Goal: Task Accomplishment & Management: Use online tool/utility

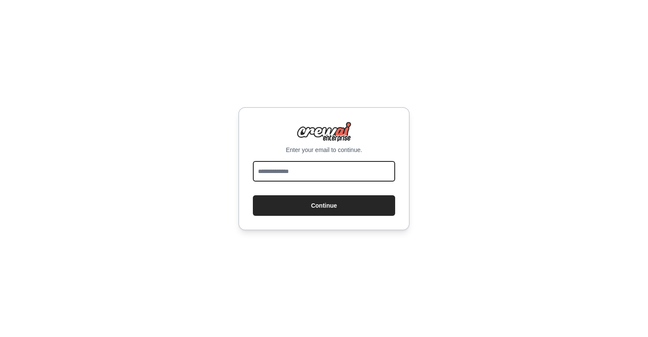
click at [303, 168] on input "email" at bounding box center [324, 171] width 142 height 21
click at [290, 174] on input "email" at bounding box center [324, 171] width 142 height 21
type input "**********"
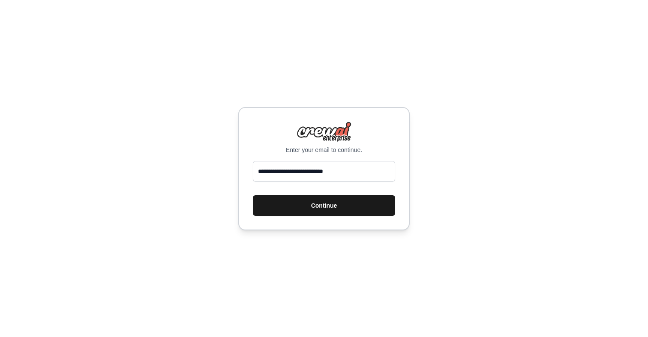
click at [330, 204] on button "Continue" at bounding box center [324, 205] width 142 height 21
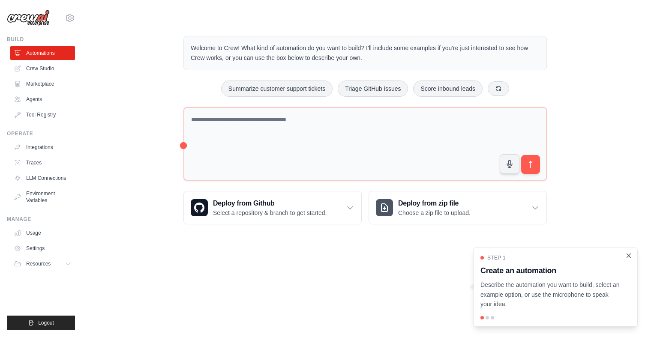
click at [628, 258] on icon "Close walkthrough" at bounding box center [628, 256] width 8 height 8
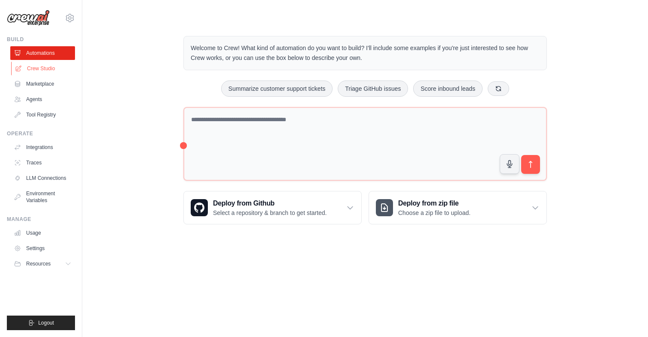
click at [39, 68] on link "Crew Studio" at bounding box center [43, 69] width 65 height 14
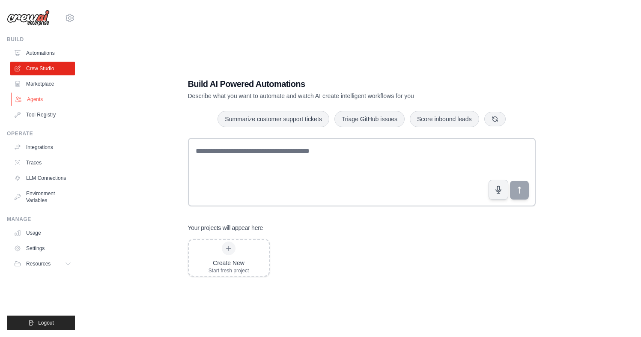
click at [41, 97] on link "Agents" at bounding box center [43, 100] width 65 height 14
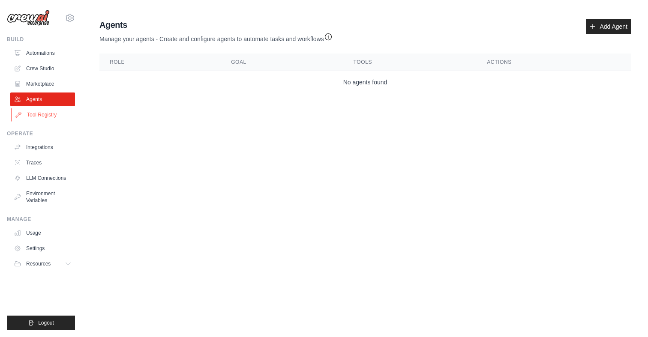
click at [48, 114] on link "Tool Registry" at bounding box center [43, 115] width 65 height 14
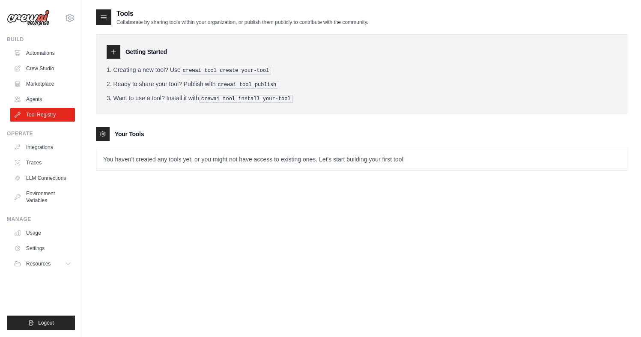
drag, startPoint x: 211, startPoint y: 71, endPoint x: 262, endPoint y: 69, distance: 51.5
click at [262, 69] on pre "crewai tool create your-tool" at bounding box center [226, 71] width 91 height 8
click at [114, 52] on icon at bounding box center [113, 52] width 4 height 4
click at [105, 18] on icon at bounding box center [103, 17] width 9 height 9
click at [107, 48] on div at bounding box center [114, 52] width 14 height 14
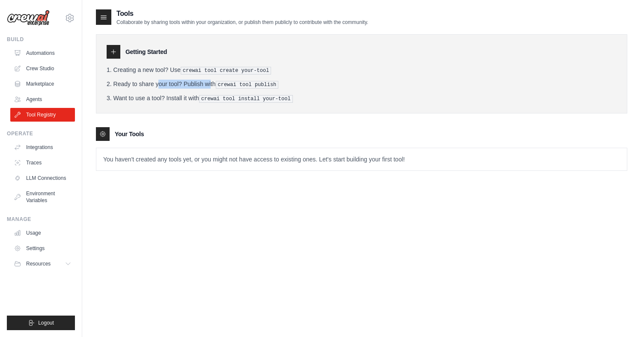
drag, startPoint x: 133, startPoint y: 86, endPoint x: 189, endPoint y: 85, distance: 56.1
click at [189, 85] on li "Ready to share your tool? Publish with crewai tool publish" at bounding box center [362, 84] width 510 height 9
drag, startPoint x: 225, startPoint y: 84, endPoint x: 248, endPoint y: 84, distance: 22.7
click at [248, 84] on pre "crewai tool publish" at bounding box center [247, 85] width 63 height 8
click at [181, 84] on li "Ready to share your tool? Publish with crewai tool publish" at bounding box center [362, 84] width 510 height 9
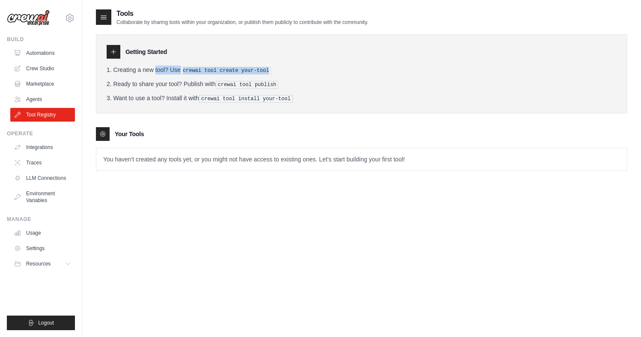
drag, startPoint x: 130, startPoint y: 71, endPoint x: 199, endPoint y: 75, distance: 69.5
click at [199, 75] on ol "Creating a new tool? Use crewai tool create your-tool Ready to share your tool?…" at bounding box center [362, 84] width 510 height 37
click at [199, 74] on ol "Creating a new tool? Use crewai tool create your-tool Ready to share your tool?…" at bounding box center [362, 84] width 510 height 37
click at [198, 72] on pre "crewai tool create your-tool" at bounding box center [226, 71] width 91 height 8
click at [139, 154] on p "You haven't created any tools yet, or you might not have access to existing one…" at bounding box center [361, 159] width 531 height 22
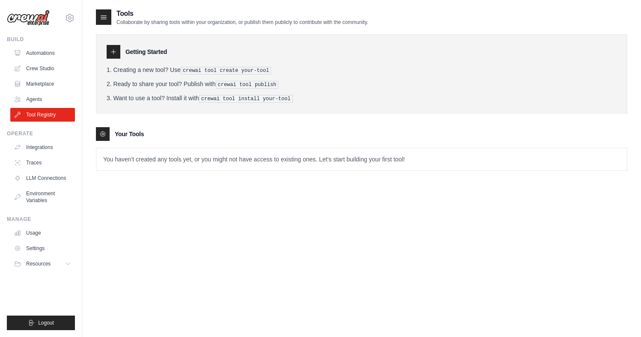
click at [199, 69] on pre "crewai tool create your-tool" at bounding box center [226, 71] width 91 height 8
click at [122, 51] on div "Getting Started" at bounding box center [362, 52] width 510 height 14
click at [112, 51] on icon at bounding box center [113, 52] width 4 height 4
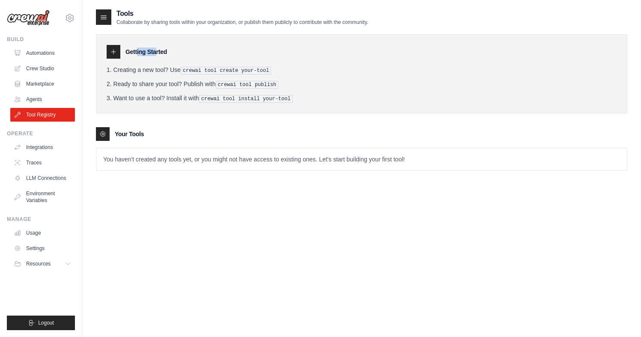
click at [112, 51] on icon at bounding box center [113, 52] width 4 height 4
click at [37, 147] on link "Integrations" at bounding box center [43, 147] width 65 height 14
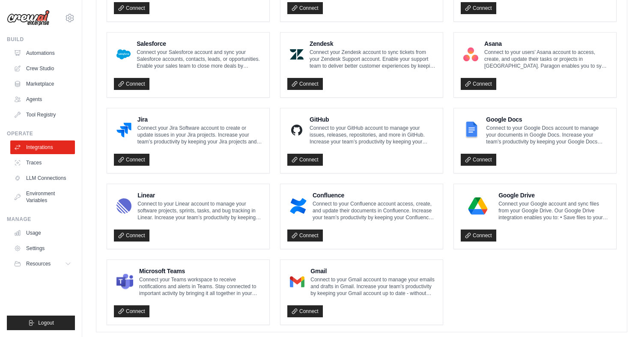
scroll to position [466, 0]
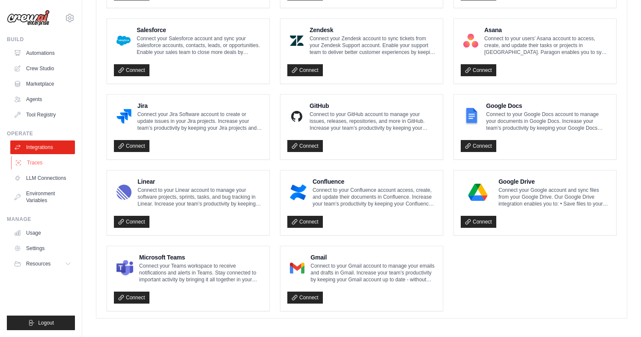
click at [39, 164] on link "Traces" at bounding box center [43, 163] width 65 height 14
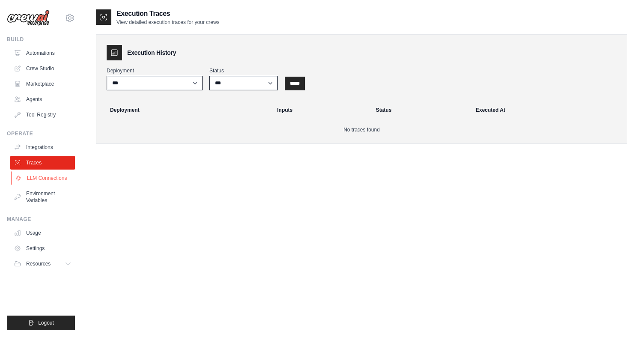
click at [42, 182] on link "LLM Connections" at bounding box center [43, 178] width 65 height 14
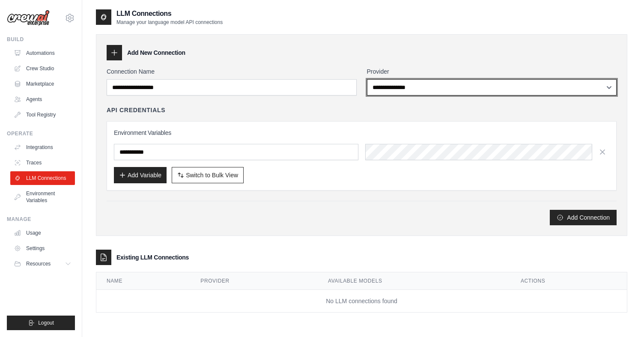
click at [386, 88] on select "**********" at bounding box center [492, 87] width 250 height 16
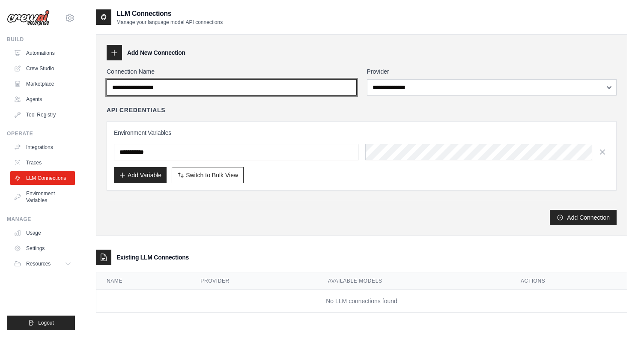
click at [176, 90] on input "Connection Name" at bounding box center [232, 87] width 250 height 16
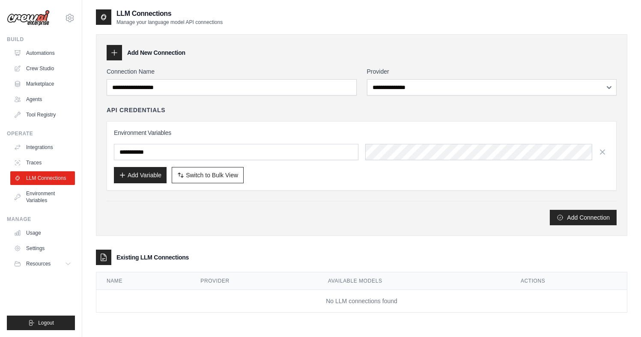
click at [111, 49] on icon at bounding box center [114, 52] width 9 height 9
click at [112, 54] on icon at bounding box center [114, 52] width 9 height 9
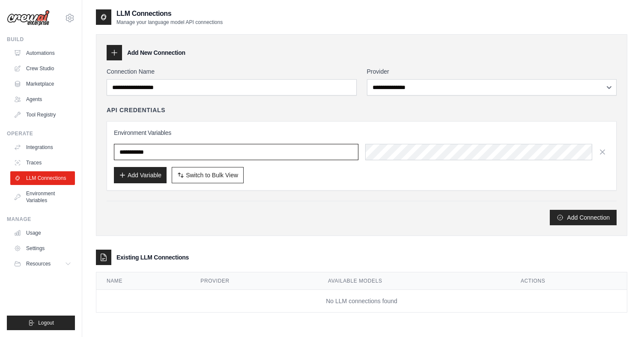
click at [144, 154] on input "text" at bounding box center [236, 152] width 245 height 16
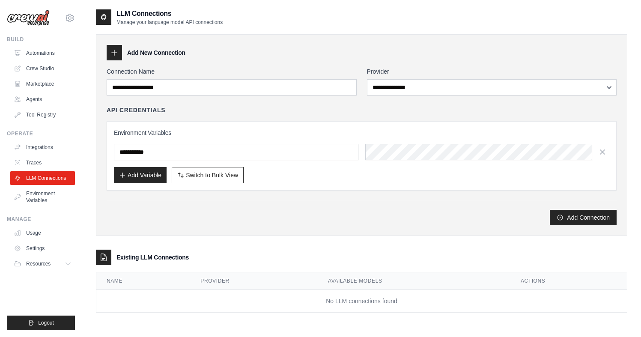
click at [130, 108] on h4 "API Credentials" at bounding box center [136, 110] width 59 height 9
click at [41, 197] on link "Environment Variables" at bounding box center [43, 197] width 65 height 21
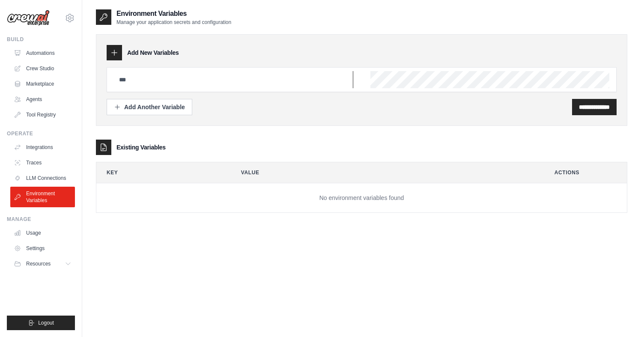
click at [124, 77] on input "text" at bounding box center [233, 79] width 239 height 17
click at [31, 230] on link "Usage" at bounding box center [43, 233] width 65 height 14
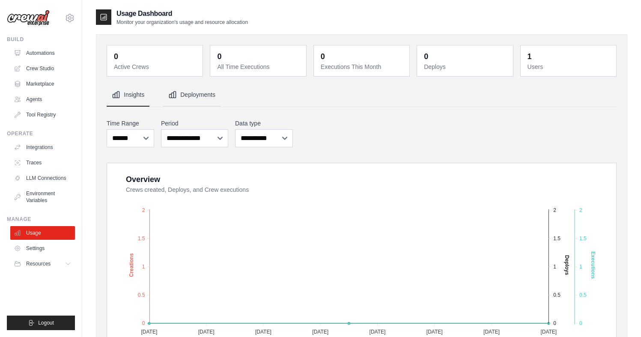
click at [196, 98] on button "Deployments" at bounding box center [191, 95] width 57 height 23
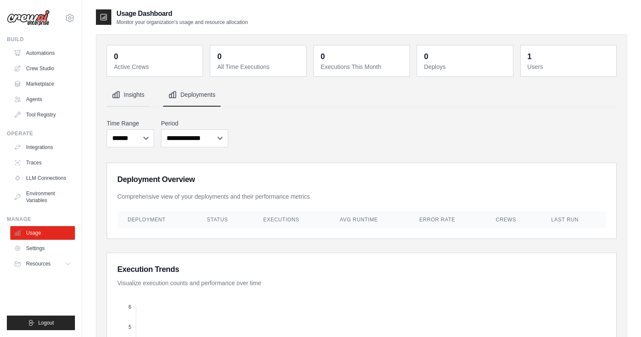
click at [133, 98] on button "Insights" at bounding box center [128, 95] width 43 height 23
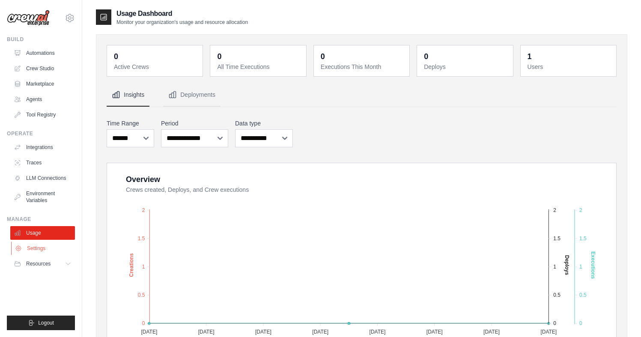
click at [49, 252] on link "Settings" at bounding box center [43, 249] width 65 height 14
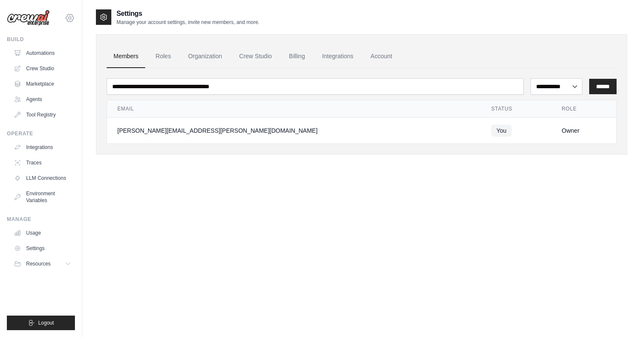
click at [70, 18] on icon at bounding box center [70, 18] width 10 height 10
click at [51, 60] on link "Settings" at bounding box center [69, 57] width 75 height 15
click at [45, 264] on span "Resources" at bounding box center [39, 263] width 24 height 7
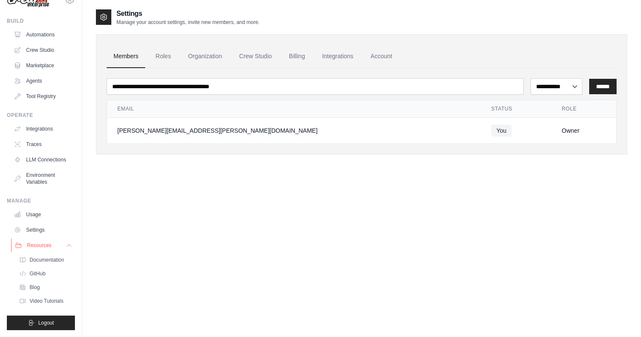
scroll to position [25, 0]
click at [43, 258] on span "Documentation" at bounding box center [47, 260] width 35 height 7
click at [28, 275] on link "GitHub" at bounding box center [46, 274] width 60 height 12
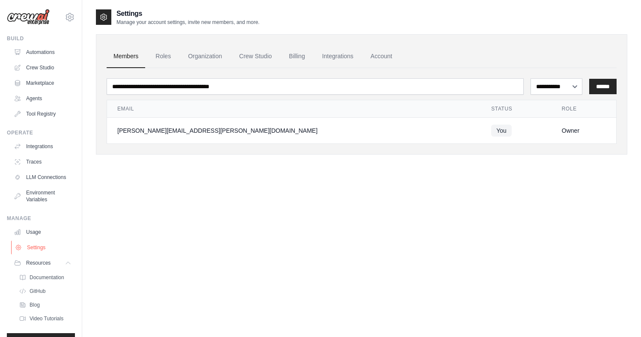
scroll to position [0, 0]
click at [44, 79] on link "Marketplace" at bounding box center [43, 84] width 65 height 14
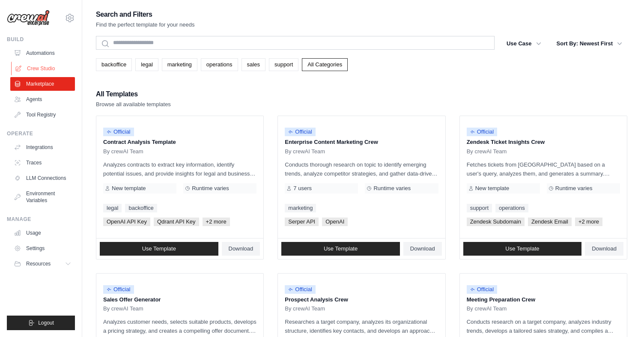
click at [42, 66] on link "Crew Studio" at bounding box center [43, 69] width 65 height 14
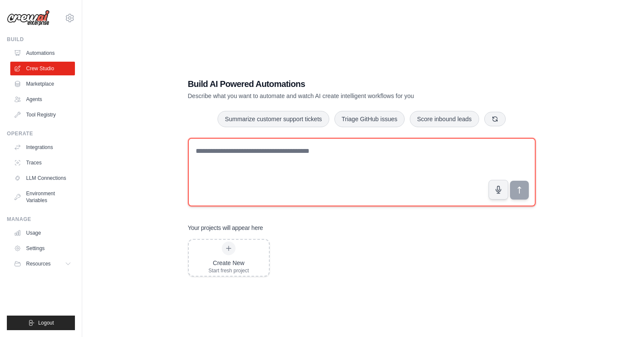
click at [252, 154] on textarea at bounding box center [362, 172] width 348 height 69
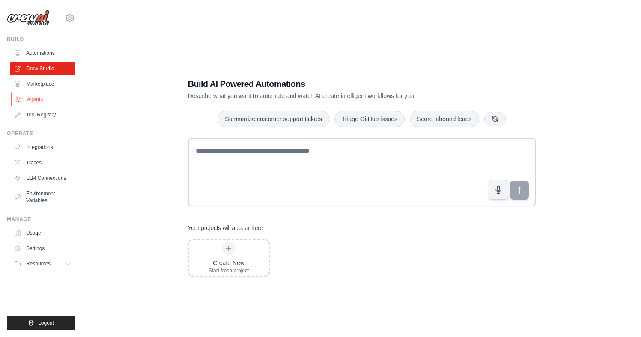
click at [33, 99] on link "Agents" at bounding box center [43, 100] width 65 height 14
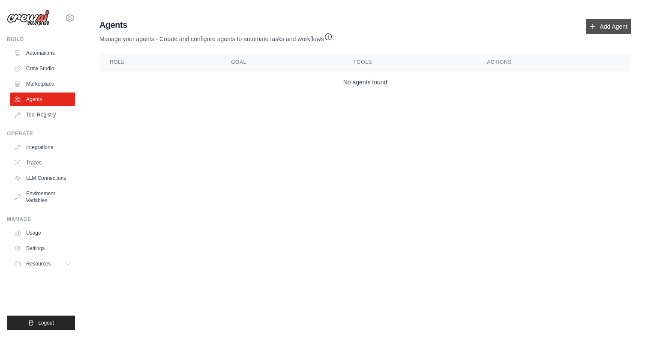
click at [608, 23] on link "Add Agent" at bounding box center [608, 26] width 45 height 15
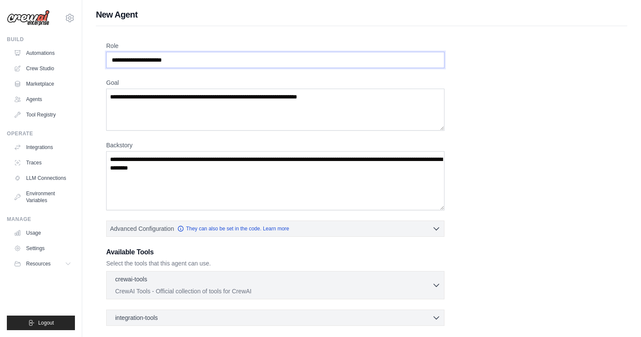
click at [176, 63] on input "Role" at bounding box center [275, 60] width 338 height 16
click at [185, 104] on textarea "Goal" at bounding box center [275, 110] width 338 height 42
click at [185, 166] on textarea "Backstory" at bounding box center [275, 180] width 338 height 59
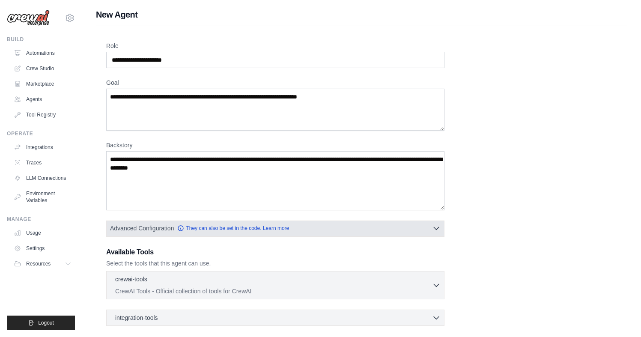
click at [147, 230] on span "Advanced Configuration" at bounding box center [142, 228] width 64 height 9
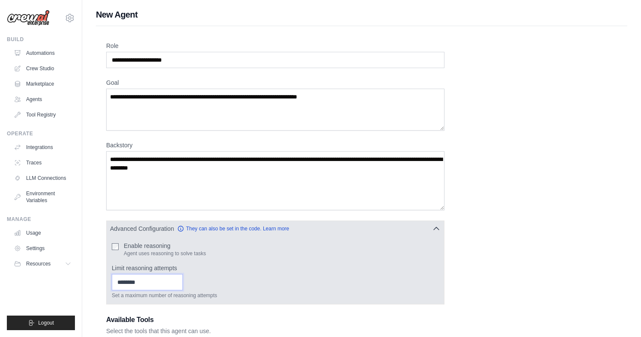
click at [162, 281] on input "Limit reasoning attempts" at bounding box center [147, 282] width 71 height 16
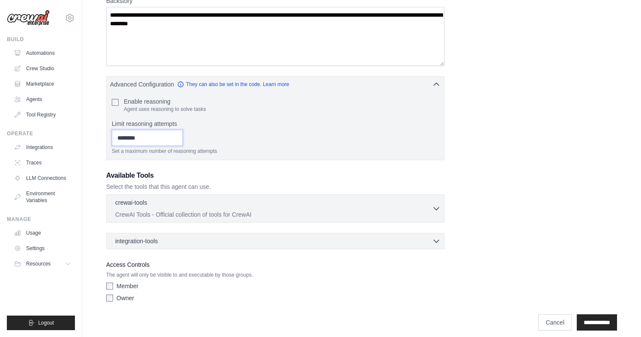
scroll to position [152, 0]
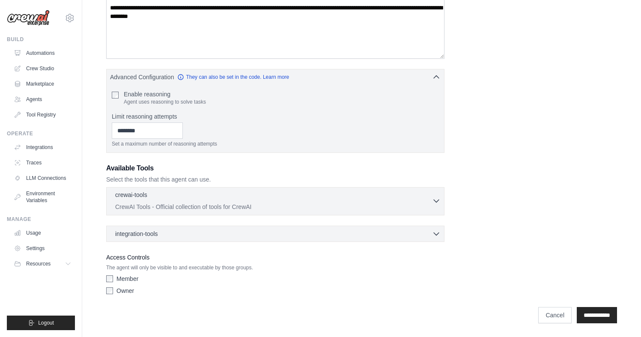
click at [254, 199] on div "crewai-tools 0 selected" at bounding box center [273, 196] width 317 height 10
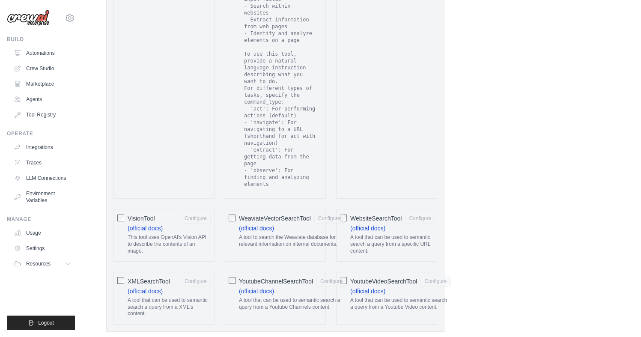
scroll to position [1796, 0]
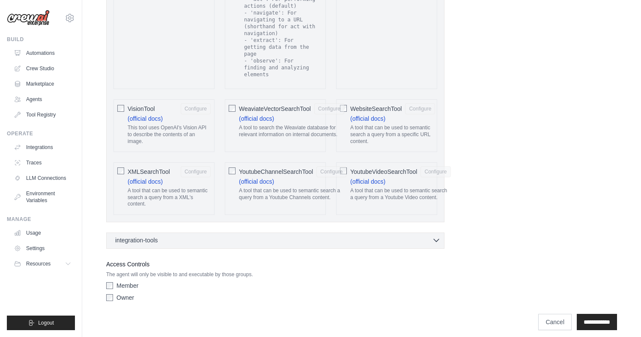
click at [436, 236] on icon "button" at bounding box center [436, 240] width 9 height 9
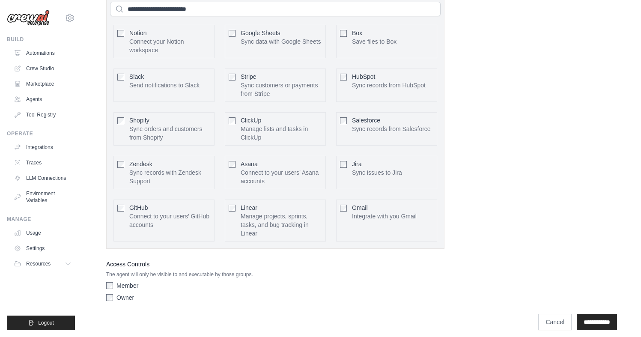
scroll to position [1895, 0]
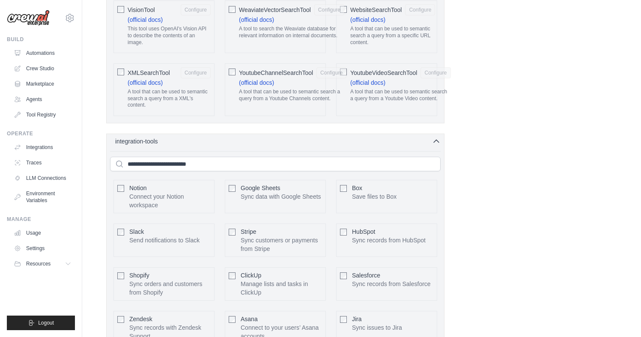
click at [439, 137] on icon "button" at bounding box center [436, 141] width 9 height 9
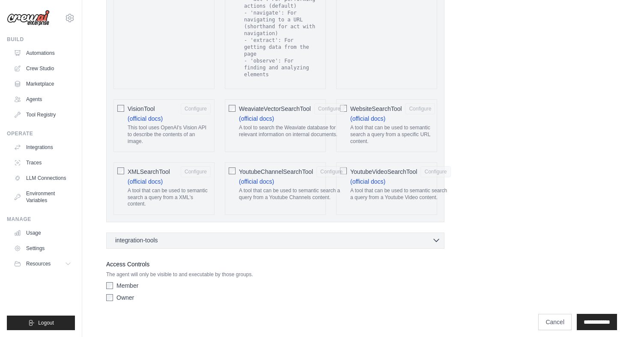
click at [440, 236] on icon "button" at bounding box center [436, 240] width 9 height 9
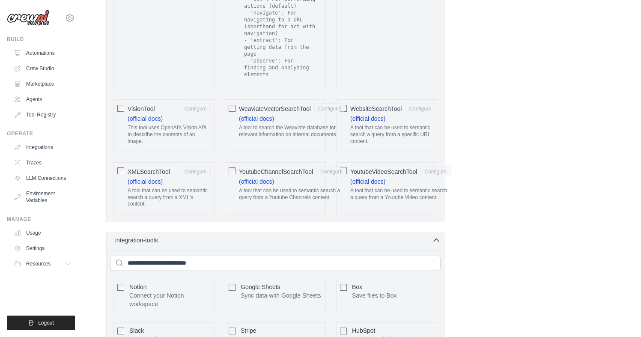
scroll to position [1895, 0]
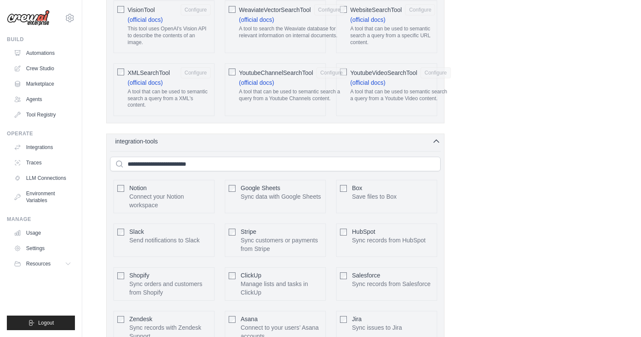
click at [439, 137] on icon "button" at bounding box center [436, 141] width 9 height 9
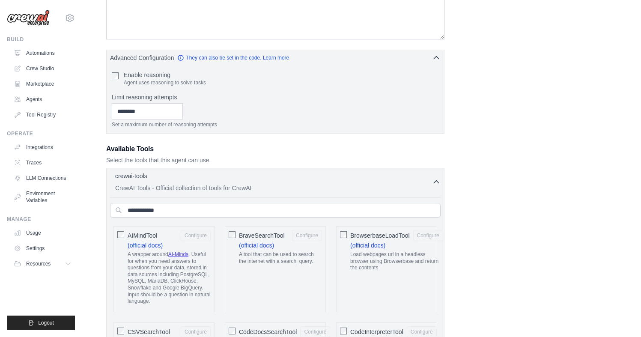
scroll to position [166, 0]
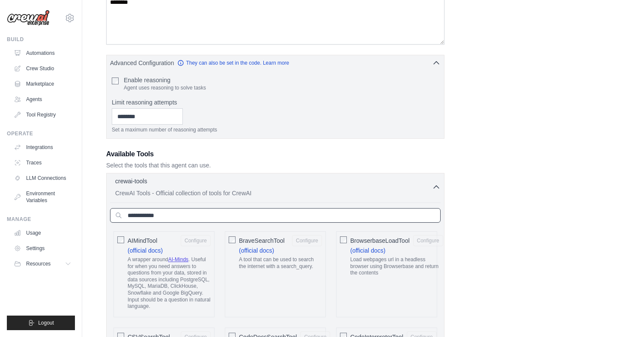
click at [252, 215] on input "text" at bounding box center [275, 215] width 331 height 15
type input "*"
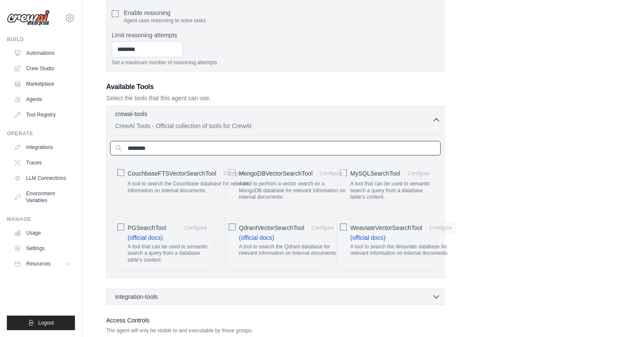
scroll to position [233, 0]
type input "********"
click at [186, 227] on button "Configure" at bounding box center [196, 226] width 30 height 11
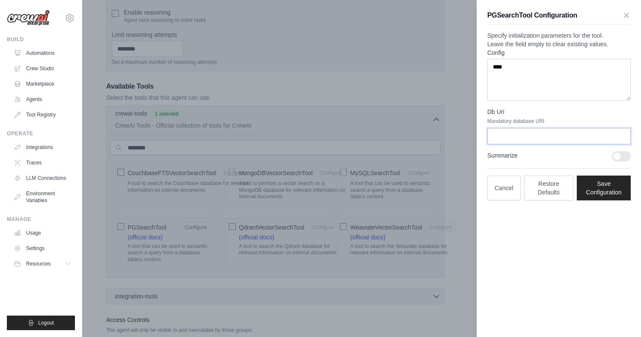
click at [514, 144] on input "Db Uri" at bounding box center [558, 136] width 143 height 16
click at [618, 161] on div at bounding box center [621, 156] width 19 height 10
click at [626, 161] on div at bounding box center [621, 156] width 19 height 10
click at [527, 144] on input "Db Uri" at bounding box center [558, 136] width 143 height 16
drag, startPoint x: 514, startPoint y: 139, endPoint x: 547, endPoint y: 140, distance: 32.1
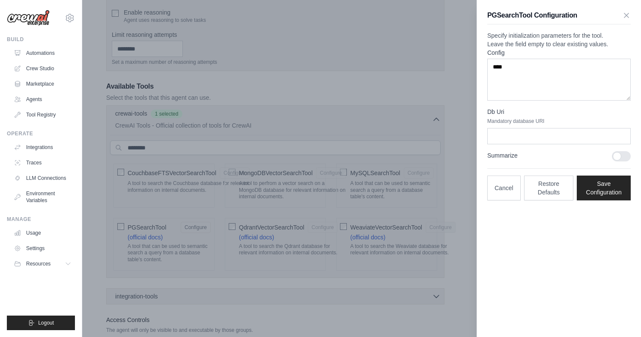
click at [547, 125] on p "Mandatory database URI" at bounding box center [558, 121] width 143 height 7
click at [549, 144] on input "Db Uri" at bounding box center [558, 136] width 143 height 16
click at [519, 85] on textarea "****" at bounding box center [558, 80] width 143 height 42
drag, startPoint x: 517, startPoint y: 85, endPoint x: 488, endPoint y: 79, distance: 29.7
click at [488, 79] on textarea "****" at bounding box center [558, 80] width 143 height 42
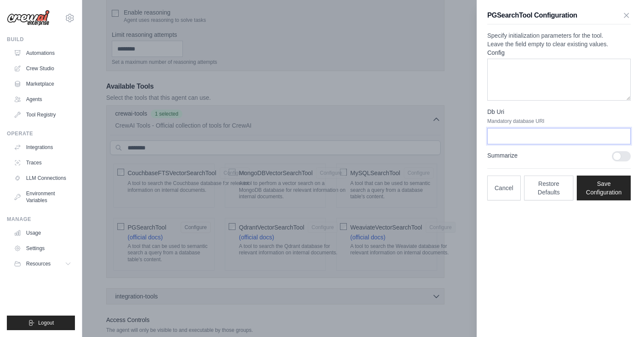
click at [499, 144] on input "Db Uri" at bounding box center [558, 136] width 143 height 16
click at [535, 82] on textarea "Config" at bounding box center [558, 80] width 143 height 42
click at [530, 144] on input "Db Uri" at bounding box center [558, 136] width 143 height 16
click at [557, 200] on button "Restore Defaults" at bounding box center [549, 187] width 50 height 25
click at [143, 262] on div at bounding box center [320, 168] width 641 height 337
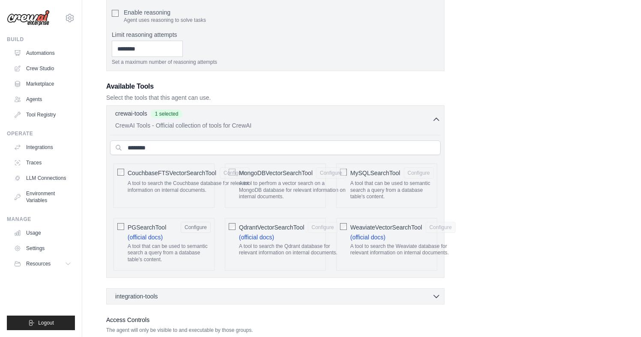
click at [133, 230] on span "PGSearchTool" at bounding box center [147, 227] width 39 height 9
click at [135, 228] on span "PGSearchTool" at bounding box center [147, 227] width 39 height 9
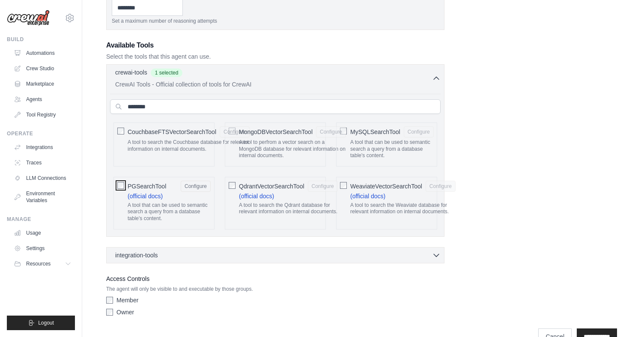
scroll to position [296, 0]
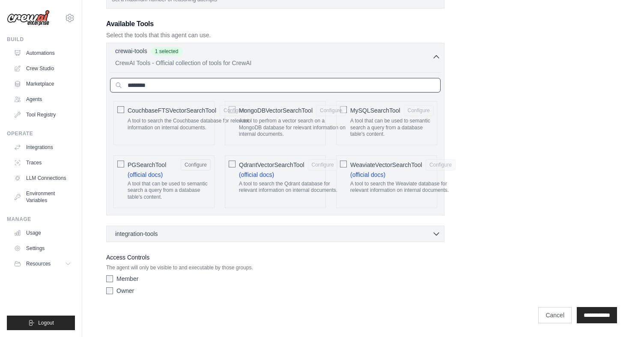
click at [162, 84] on input "********" at bounding box center [275, 85] width 331 height 15
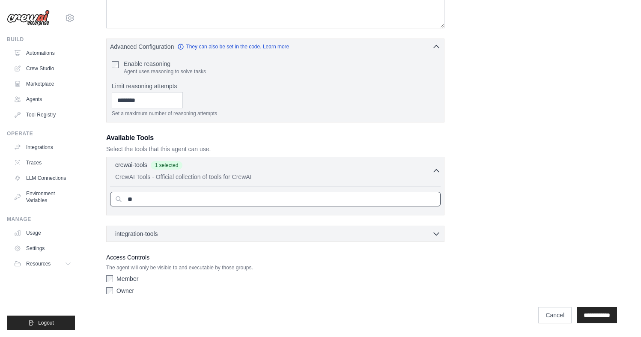
type input "*"
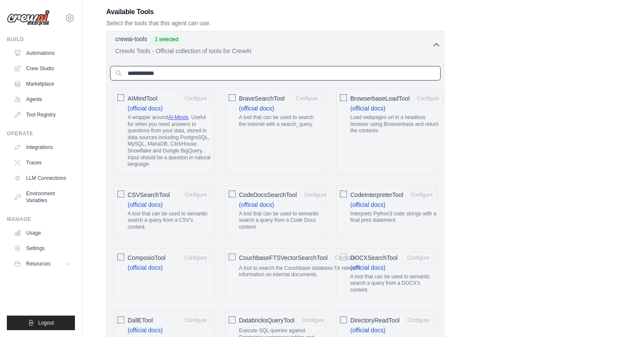
scroll to position [308, 0]
click at [186, 71] on input "text" at bounding box center [275, 73] width 331 height 15
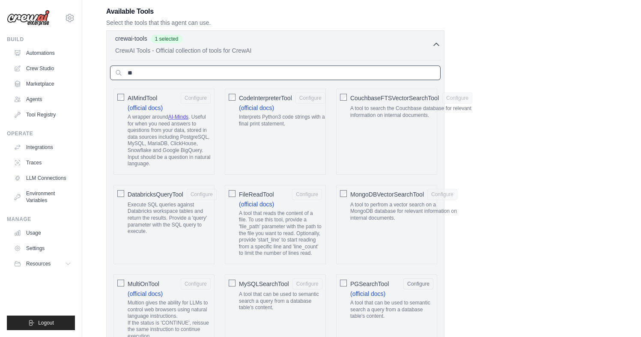
type input "*"
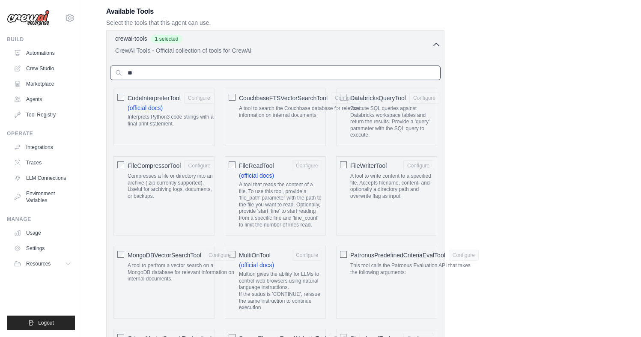
type input "*"
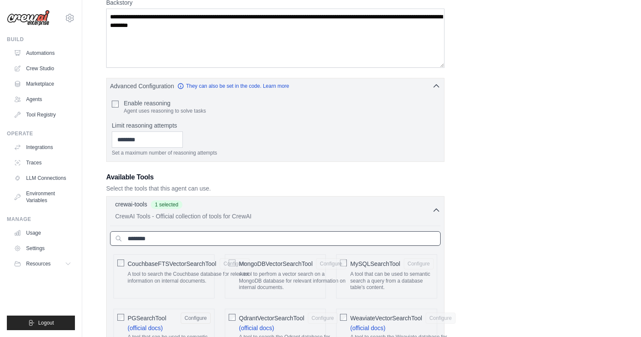
scroll to position [27, 0]
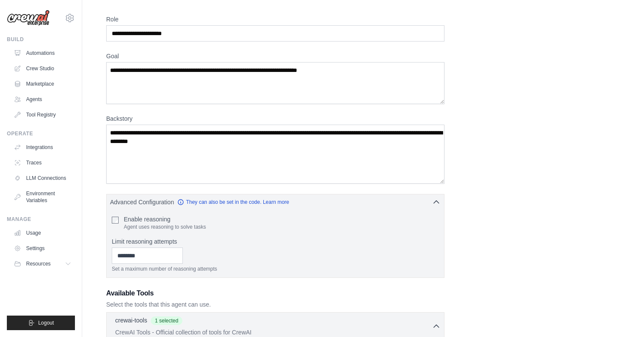
type input "********"
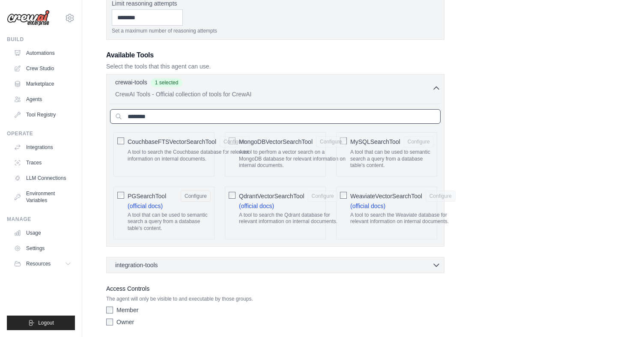
scroll to position [296, 0]
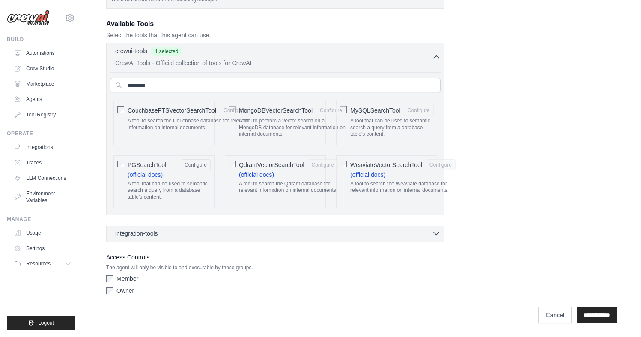
click at [409, 234] on div "integration-tools 0 selected" at bounding box center [278, 233] width 326 height 9
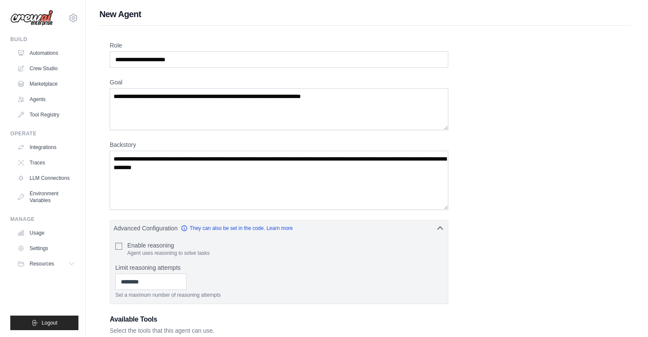
scroll to position [0, 0]
click at [35, 21] on img at bounding box center [28, 18] width 43 height 16
click at [33, 21] on img at bounding box center [28, 18] width 43 height 16
click at [15, 39] on div "Build" at bounding box center [41, 39] width 68 height 7
click at [41, 51] on link "Automations" at bounding box center [43, 53] width 65 height 14
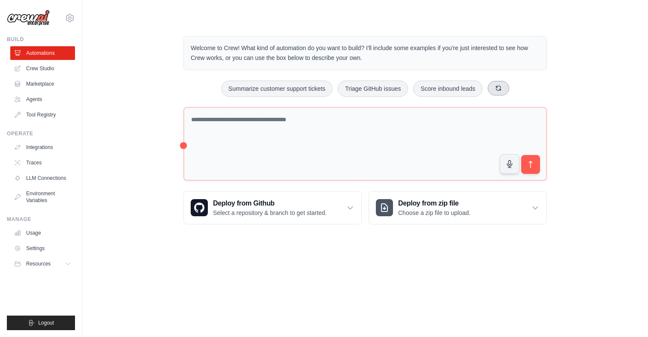
click at [500, 93] on button at bounding box center [497, 88] width 21 height 15
click at [505, 87] on icon at bounding box center [508, 88] width 7 height 7
click at [505, 87] on icon at bounding box center [507, 88] width 5 height 5
click at [352, 207] on icon at bounding box center [349, 208] width 5 height 3
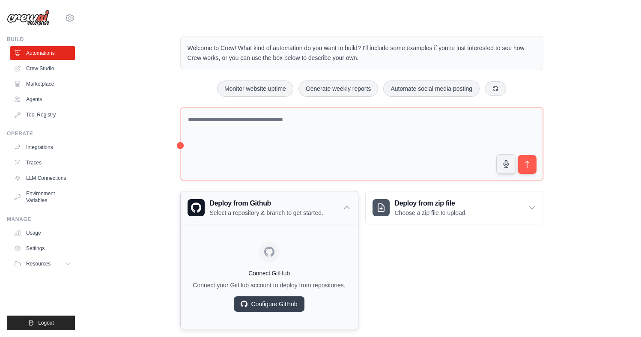
click at [348, 208] on icon at bounding box center [347, 207] width 9 height 9
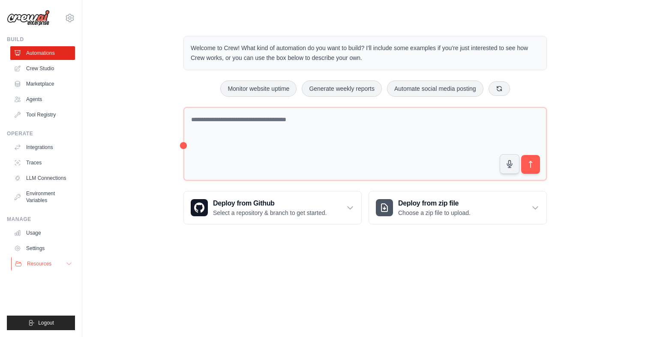
click at [66, 259] on button "Resources" at bounding box center [43, 264] width 65 height 14
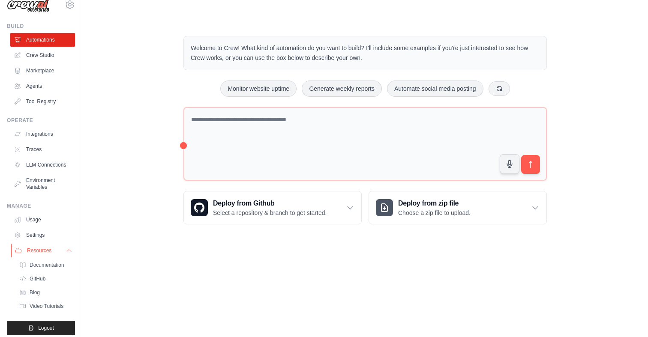
scroll to position [25, 0]
